Goal: Transaction & Acquisition: Purchase product/service

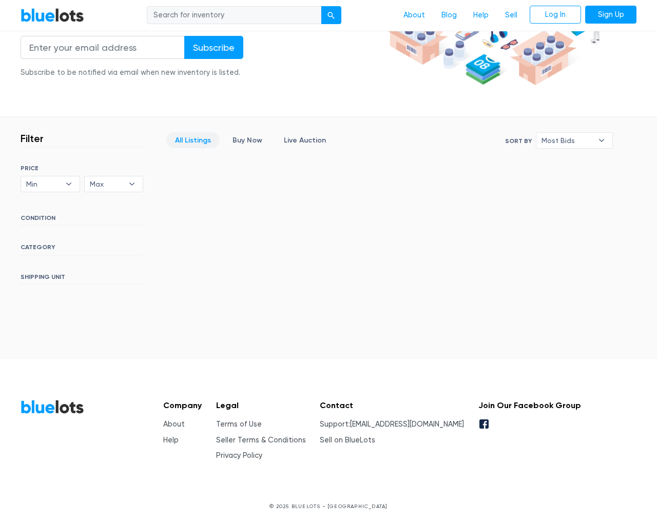
scroll to position [186, 0]
type input "the"
type input "testing@example.com"
type input "e"
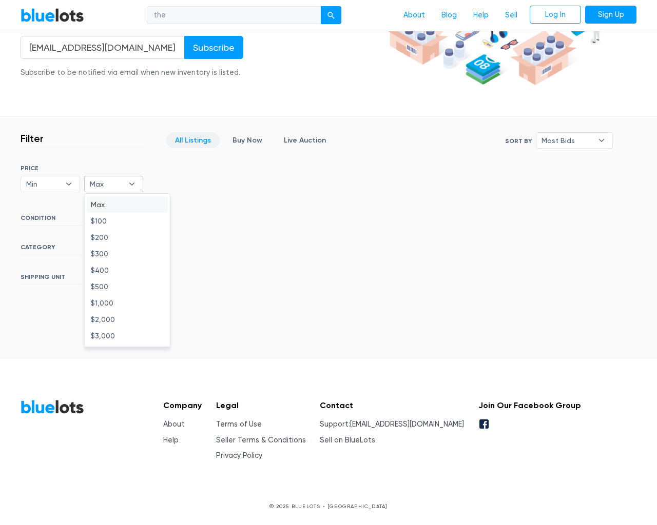
type input "e"
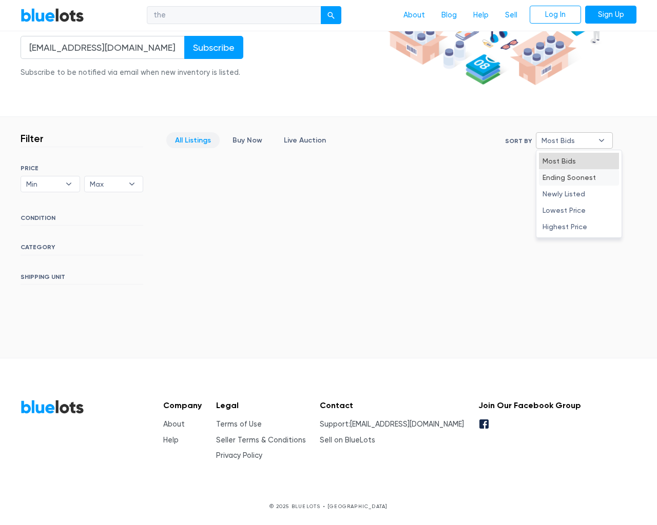
type input "e"
select select "10000"
select select "50000"
select select "ending_soonest"
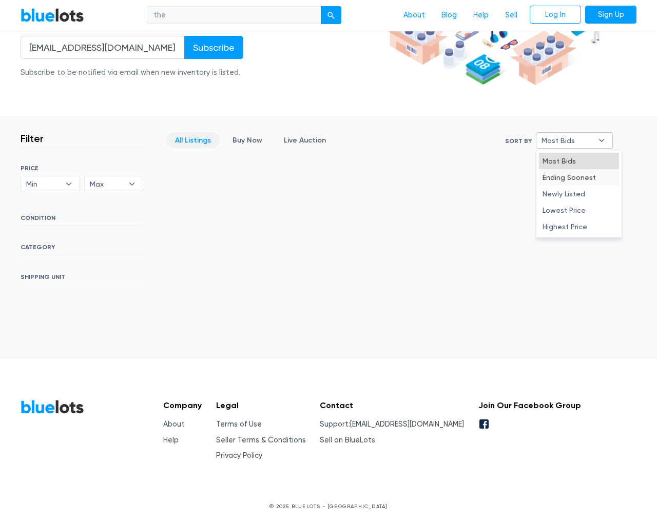
select select "50000"
select select "highest_price"
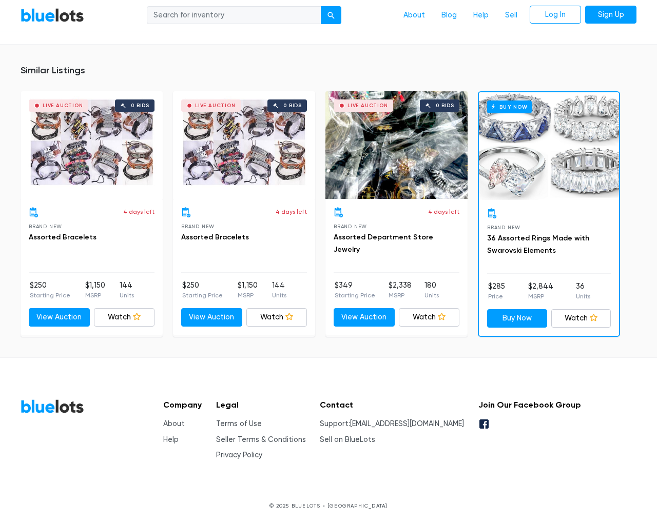
scroll to position [674, 0]
type input "the"
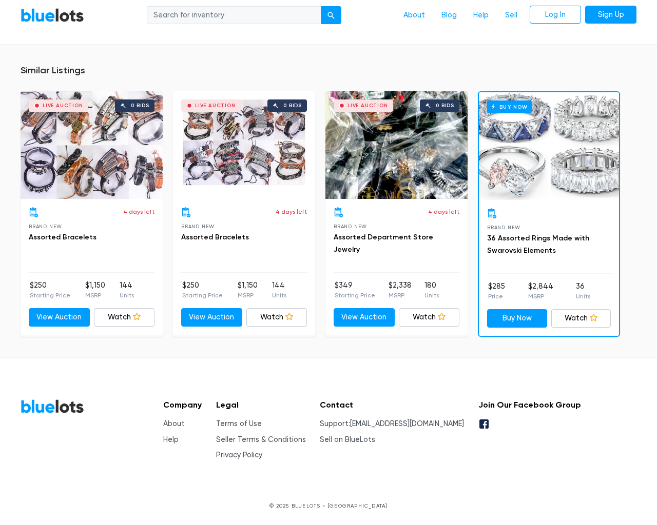
scroll to position [674, 0]
type input "the"
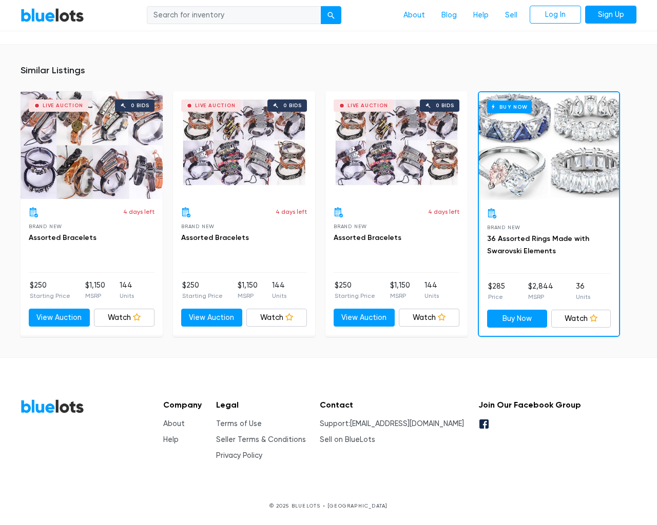
scroll to position [696, 0]
type input "the"
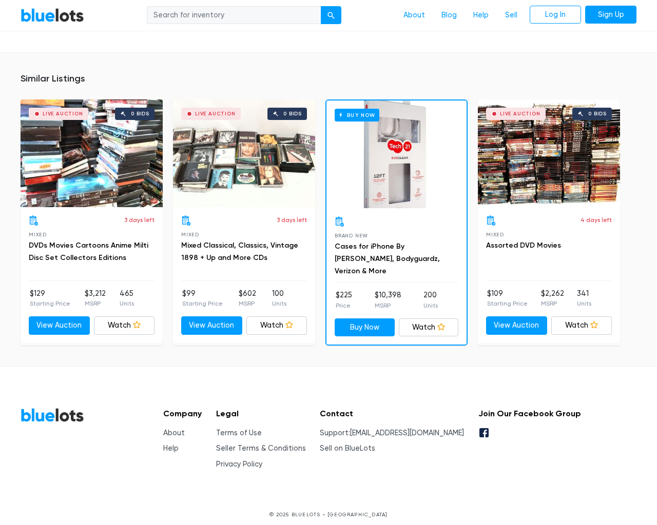
scroll to position [5740, 0]
type input "the"
